Goal: Information Seeking & Learning: Learn about a topic

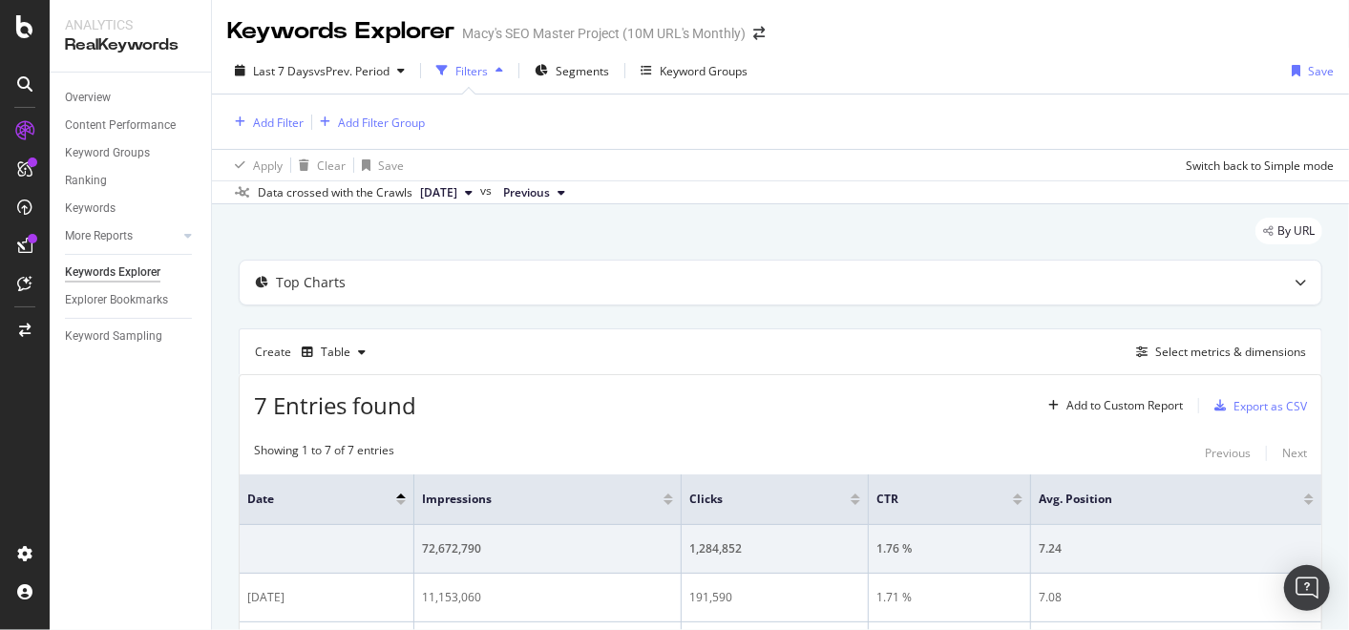
click at [406, 498] on th "Date" at bounding box center [327, 500] width 175 height 51
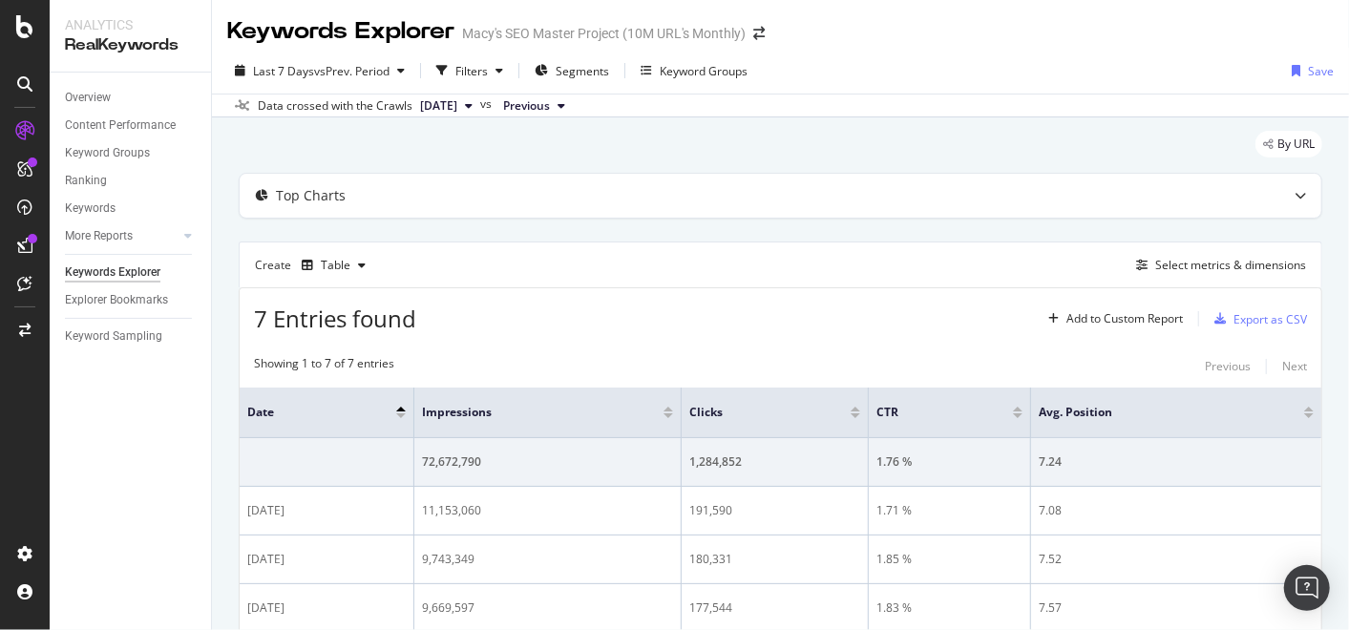
click at [403, 413] on div at bounding box center [401, 415] width 10 height 5
click at [499, 74] on icon "button" at bounding box center [500, 70] width 8 height 11
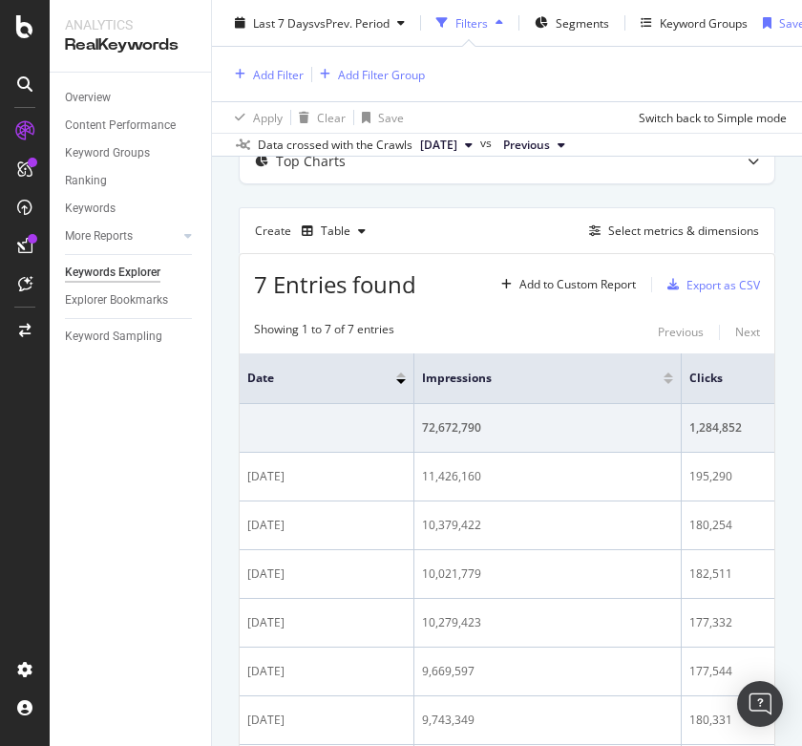
scroll to position [122, 0]
